Goal: Navigation & Orientation: Find specific page/section

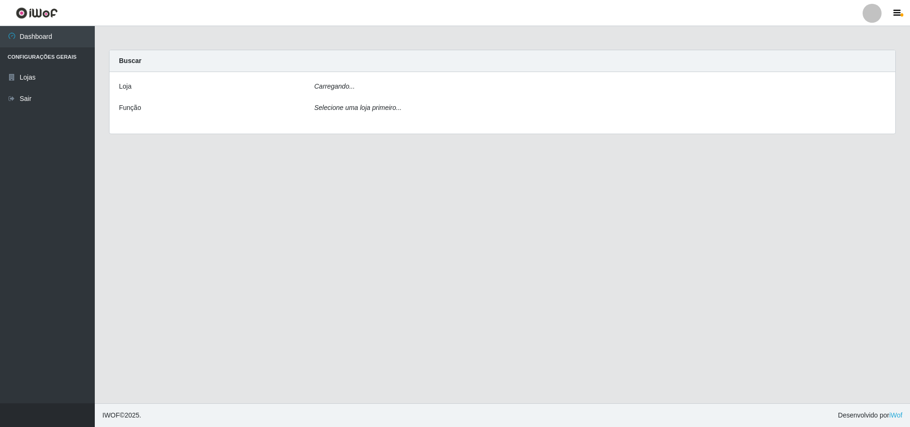
click at [127, 87] on label "Loja" at bounding box center [125, 87] width 12 height 10
click at [368, 115] on div "Selecione uma loja primeiro..." at bounding box center [600, 110] width 586 height 14
click at [24, 73] on link "Lojas" at bounding box center [47, 77] width 95 height 21
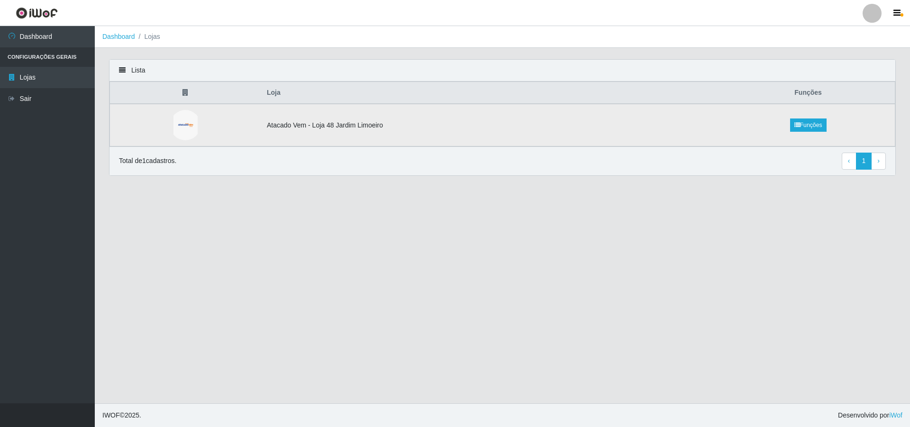
click at [310, 129] on td "Atacado Vem - Loja 48 Jardim Limoeiro" at bounding box center [491, 125] width 460 height 43
click at [296, 127] on td "Atacado Vem - Loja 48 Jardim Limoeiro" at bounding box center [491, 125] width 460 height 43
click at [413, 129] on td "Atacado Vem - Loja 48 Jardim Limoeiro" at bounding box center [491, 125] width 460 height 43
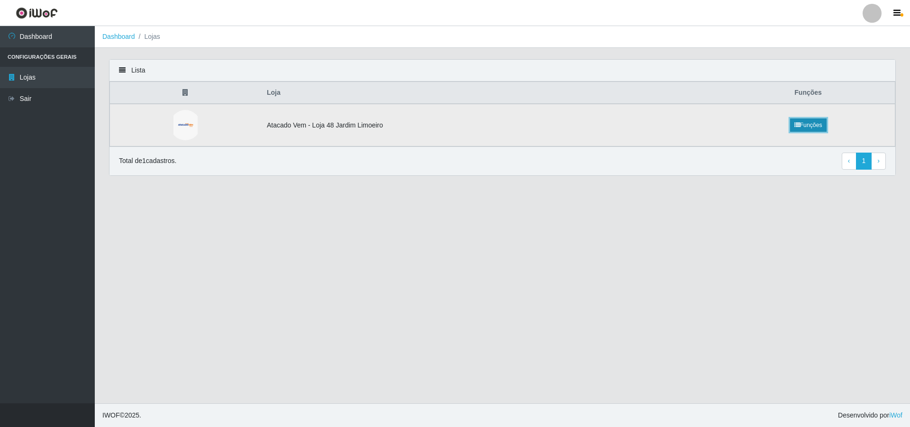
click at [815, 127] on link "Funções" at bounding box center [808, 125] width 37 height 13
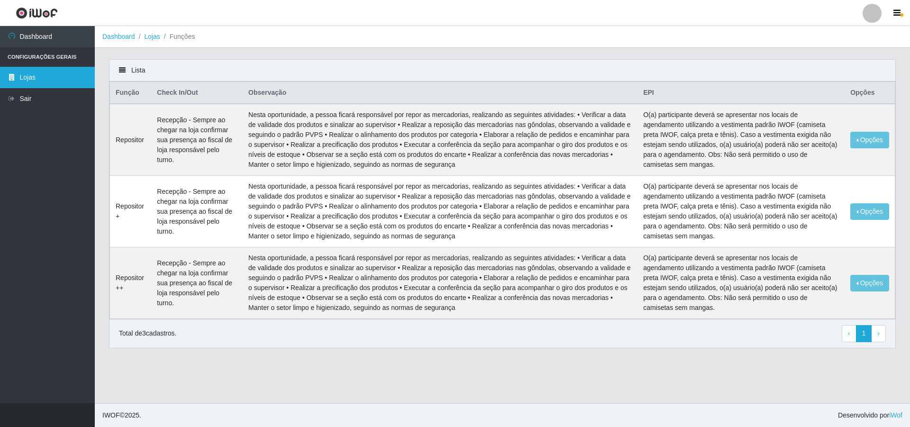
click at [53, 78] on link "Lojas" at bounding box center [47, 77] width 95 height 21
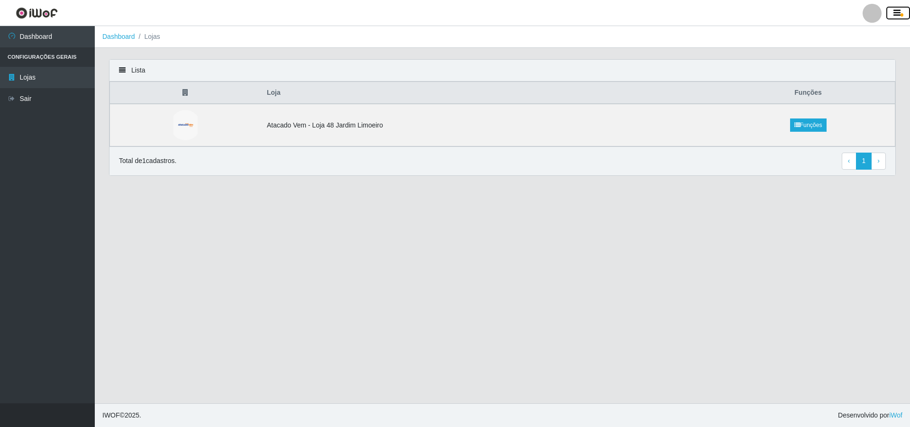
click at [899, 9] on icon "button" at bounding box center [897, 13] width 7 height 9
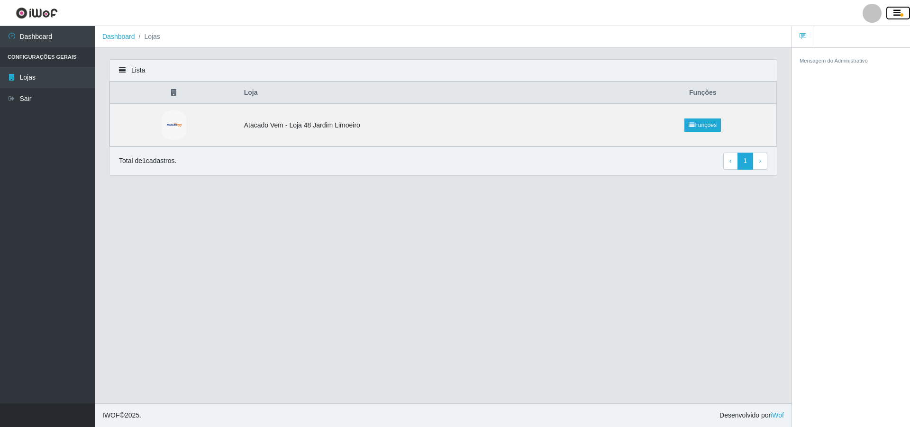
click at [901, 9] on button "button" at bounding box center [899, 13] width 24 height 13
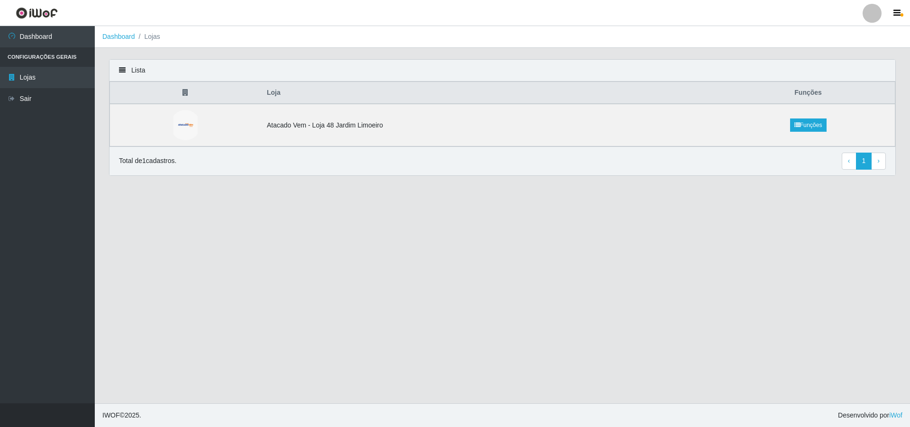
click at [278, 92] on th "Loja" at bounding box center [491, 93] width 460 height 22
click at [294, 92] on th "Loja" at bounding box center [491, 93] width 460 height 22
click at [34, 73] on link "Lojas" at bounding box center [47, 77] width 95 height 21
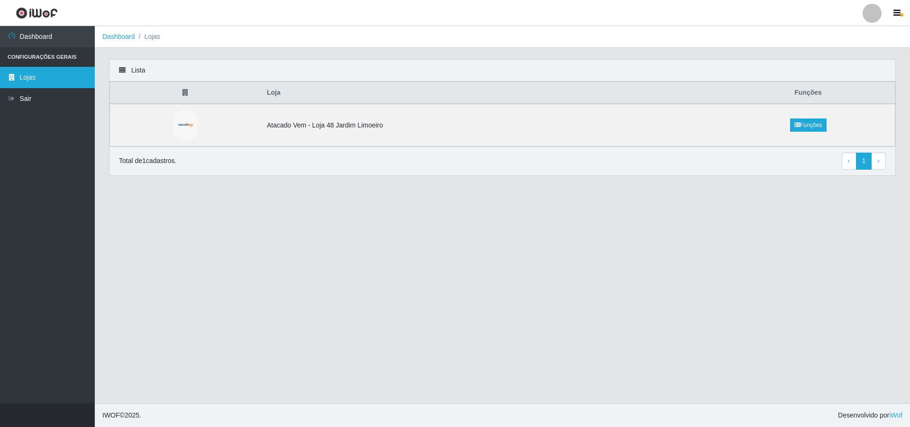
click at [34, 73] on link "Lojas" at bounding box center [47, 77] width 95 height 21
click at [871, 13] on div at bounding box center [872, 13] width 19 height 19
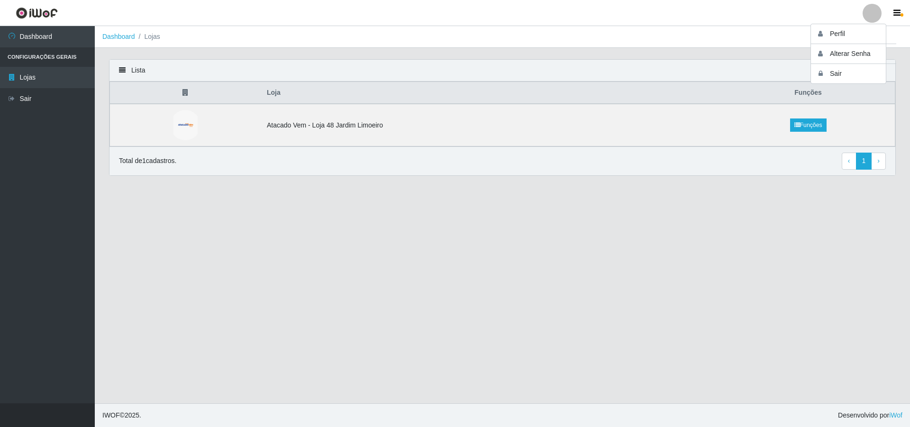
click at [452, 199] on main "Dashboard Lojas Lista Loja Funções Atacado Vem - Loja 48 Jardim Limoeiro Funçõe…" at bounding box center [503, 214] width 816 height 377
